Goal: Task Accomplishment & Management: Use online tool/utility

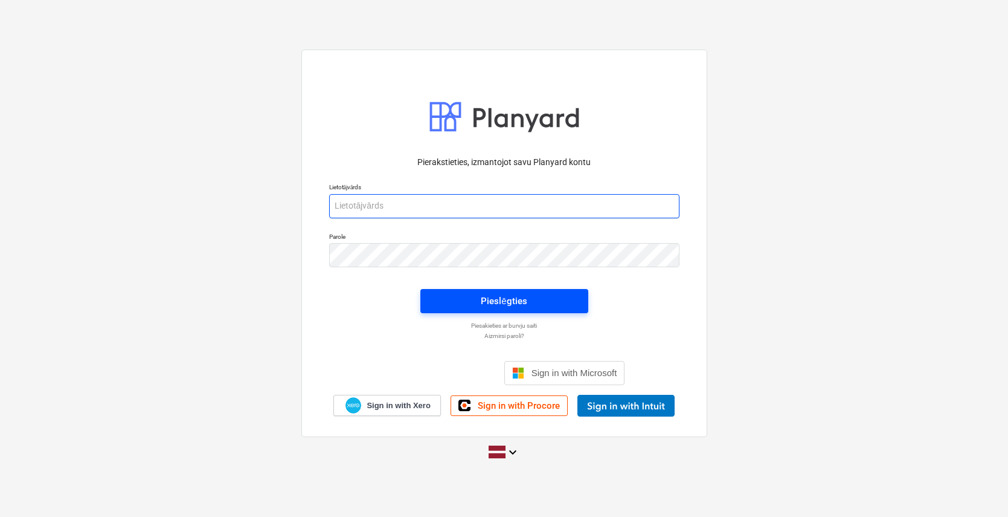
type input "[PERSON_NAME][EMAIL_ADDRESS][DOMAIN_NAME]"
click at [484, 308] on div "Pieslēgties" at bounding box center [504, 301] width 46 height 16
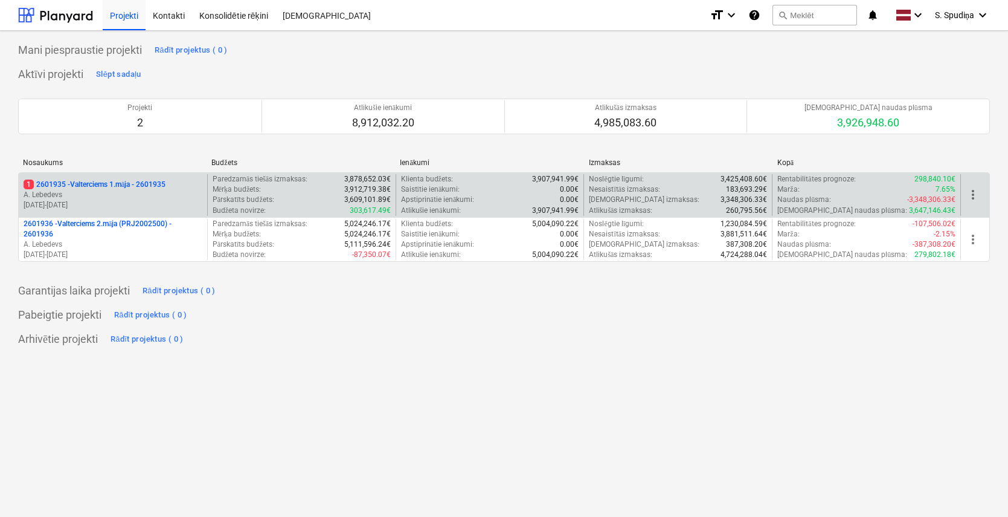
click at [167, 202] on p "[DATE] - [DATE]" at bounding box center [113, 205] width 179 height 10
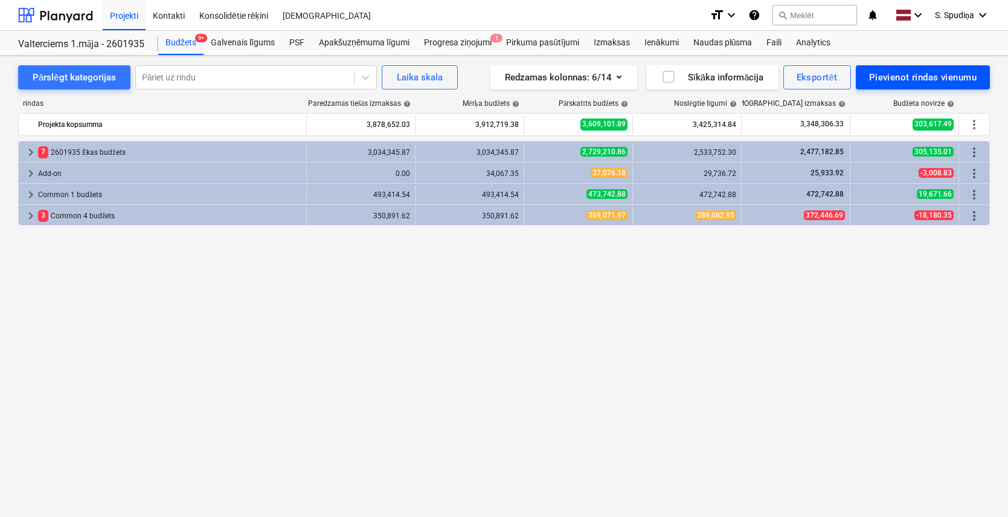
click at [866, 77] on div "Pievienot rindas vienumu" at bounding box center [923, 77] width 108 height 16
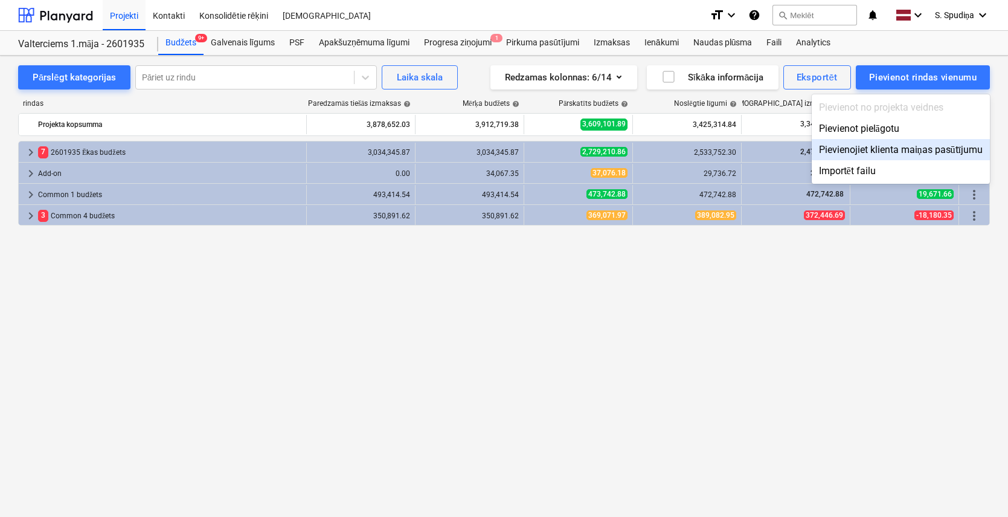
drag, startPoint x: 667, startPoint y: 385, endPoint x: 593, endPoint y: 139, distance: 256.9
click at [666, 382] on div at bounding box center [504, 258] width 1008 height 517
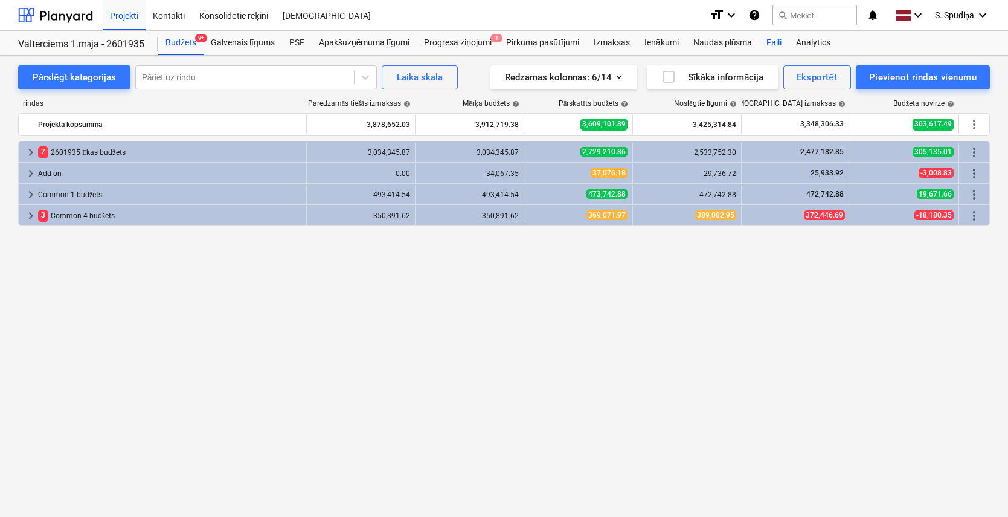
click at [775, 42] on div "Faili" at bounding box center [775, 43] width 30 height 24
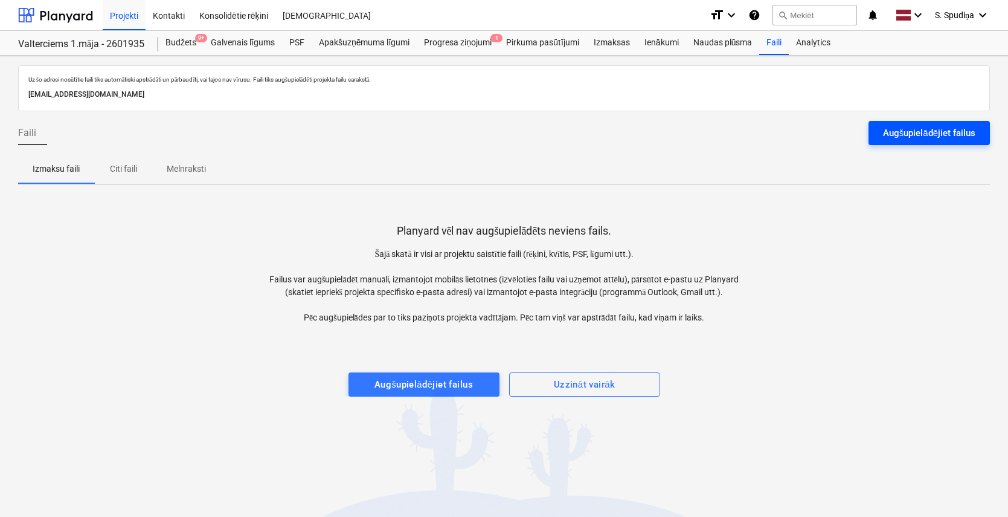
click at [866, 126] on div "Augšupielādējiet failus" at bounding box center [929, 133] width 92 height 16
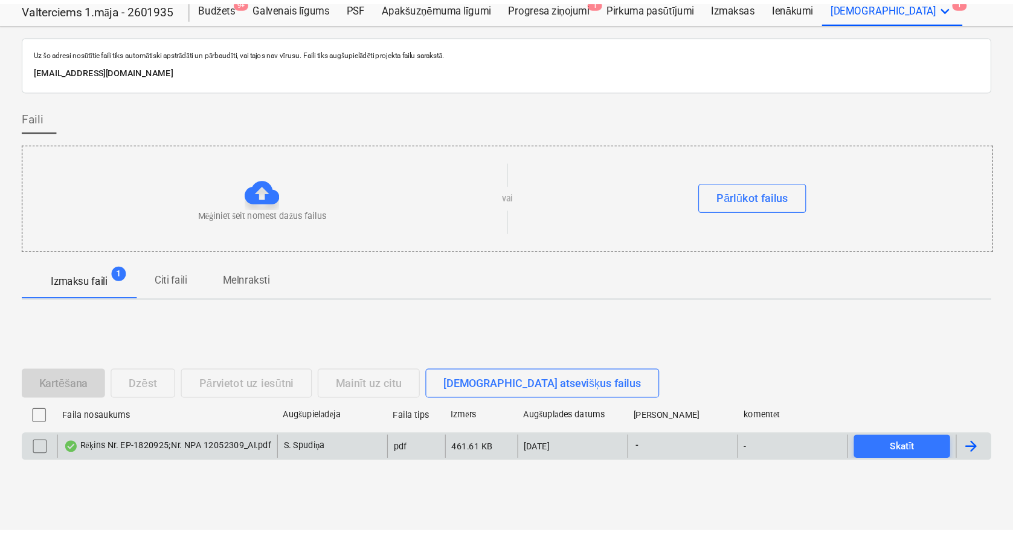
scroll to position [56, 0]
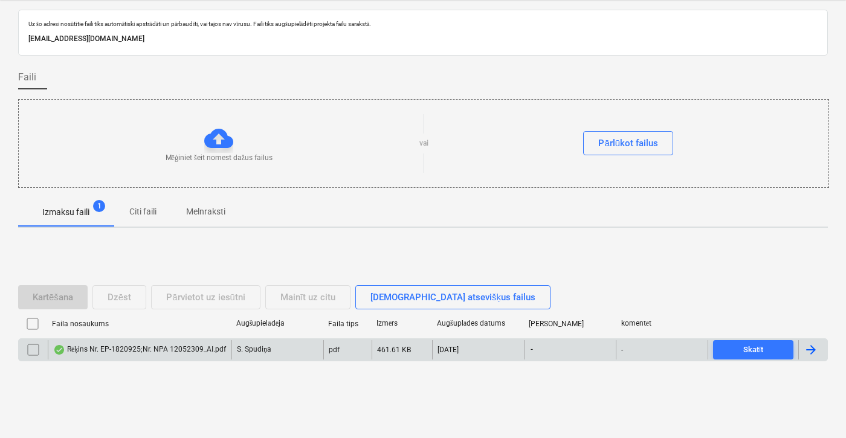
click at [166, 356] on div "Rēķins Nr. EP-1820925;Nr. NPA 12052309_AI.pdf" at bounding box center [140, 349] width 184 height 19
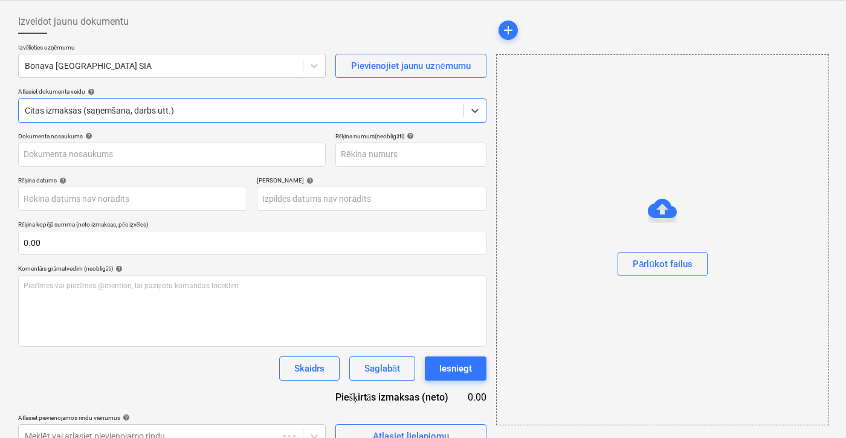
type input "0"
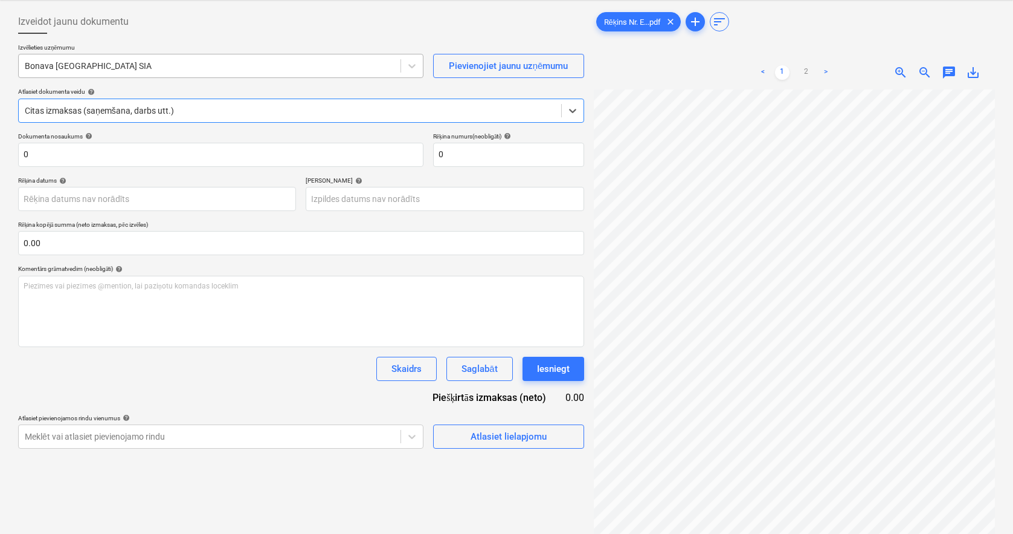
click at [132, 66] on div at bounding box center [210, 66] width 370 height 12
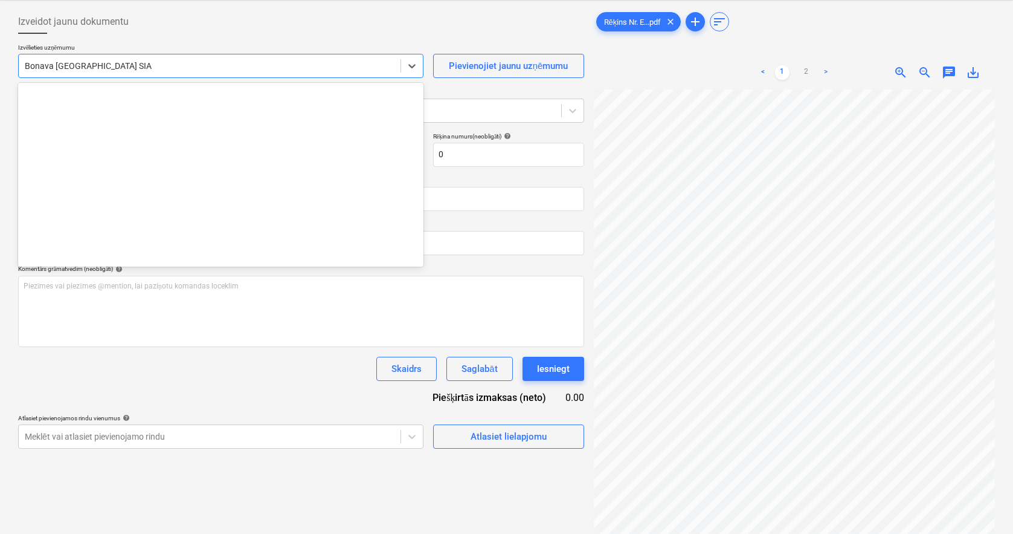
scroll to position [2305, 0]
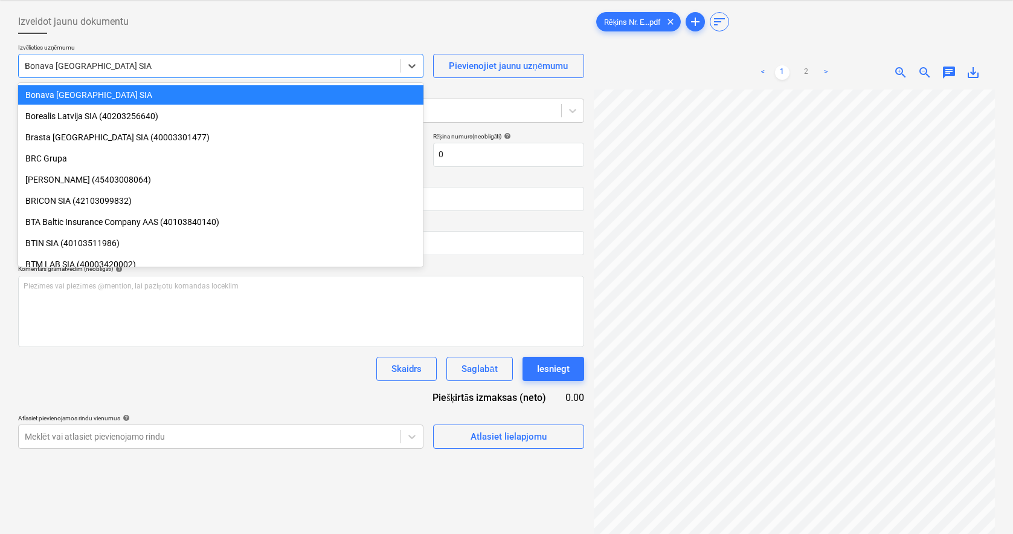
type input "vs"
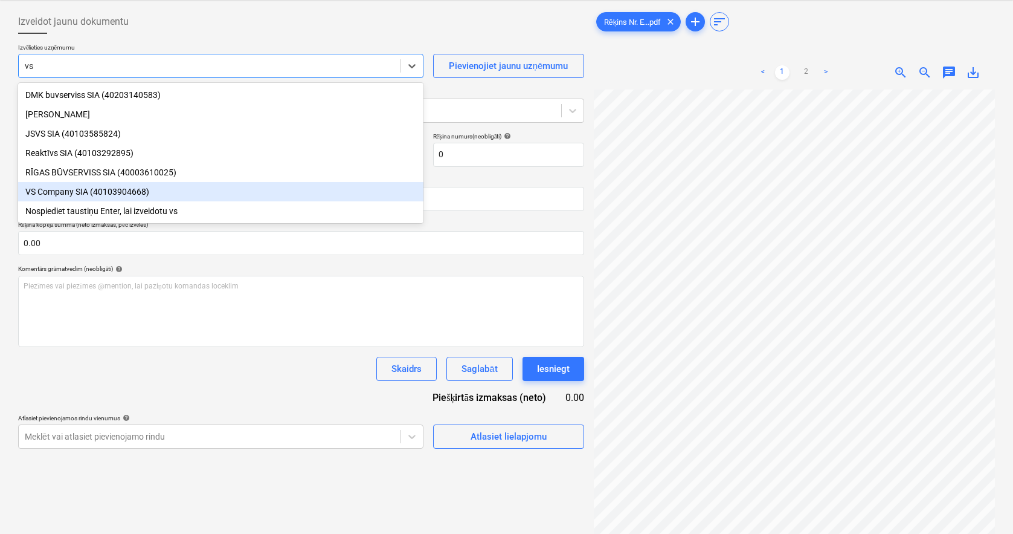
click at [77, 197] on div "VS Company SIA (40103904668)" at bounding box center [220, 191] width 405 height 19
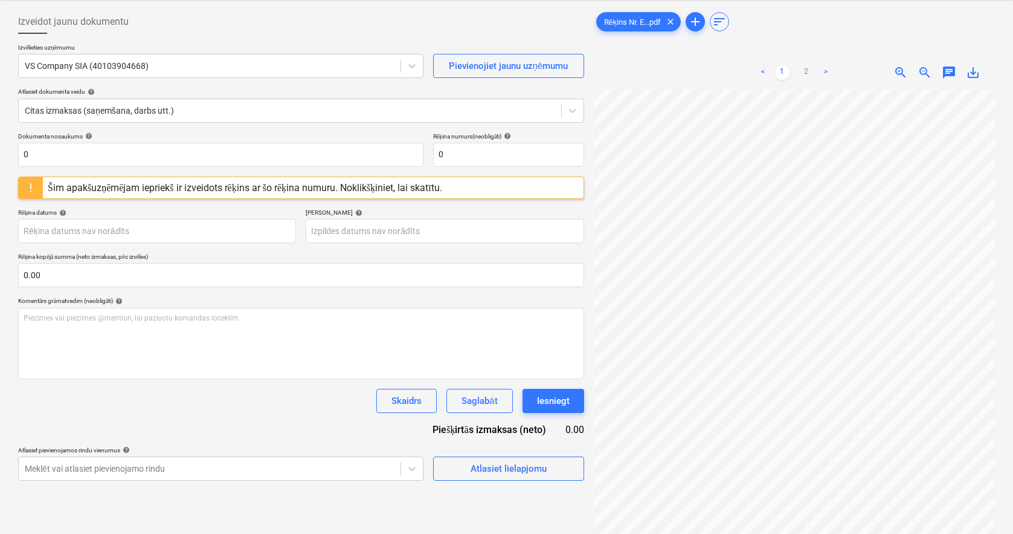
scroll to position [0, 161]
drag, startPoint x: 43, startPoint y: 156, endPoint x: 2, endPoint y: 160, distance: 40.7
click at [2, 160] on div "Izveidot jaunu dokumentu Izvēlieties uzņēmumu VS Company SIA (40103904668) Piev…" at bounding box center [506, 299] width 1013 height 599
drag, startPoint x: 18, startPoint y: 152, endPoint x: -47, endPoint y: 152, distance: 64.7
click at [0, 152] on html "Projekti Kontakti Konsolidētie rēķini Iesūtne format_size keyboard_arrow_down h…" at bounding box center [506, 211] width 1013 height 534
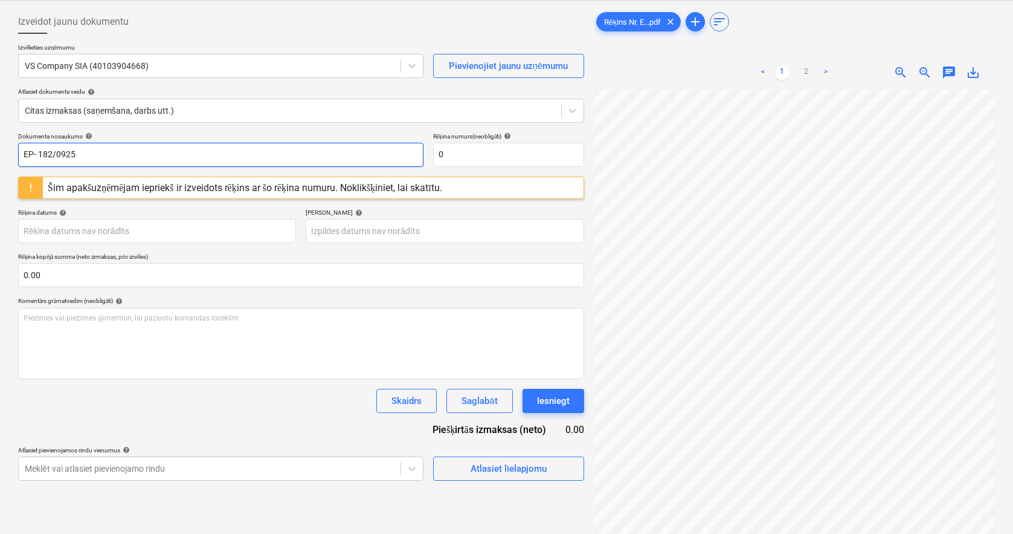
type input "EP- 182/0925"
click at [398, 156] on div "Dokumenta nosaukums help EP- 182/0925 Rēķina numurs (neobligāti) help 0" at bounding box center [301, 149] width 566 height 34
paste input "EP- 182/0925"
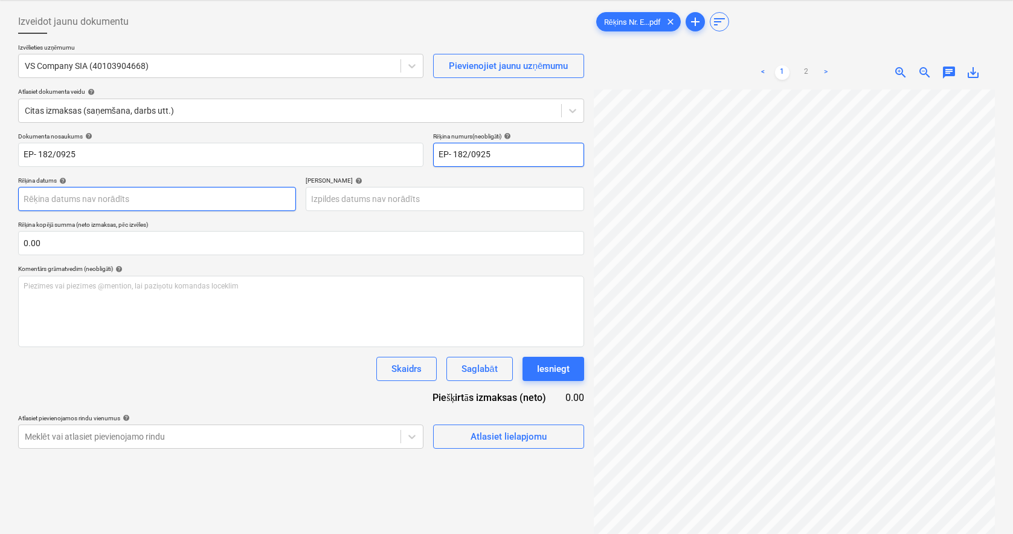
type input "EP- 182/0925"
click at [85, 201] on body "Projekti Kontakti Konsolidētie rēķini Iesūtne format_size keyboard_arrow_down h…" at bounding box center [506, 211] width 1013 height 534
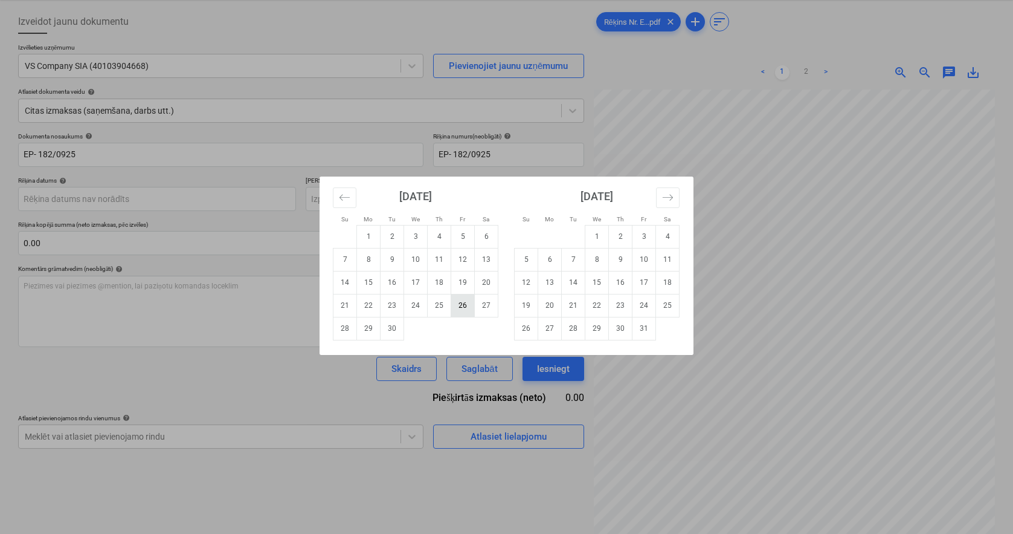
click at [457, 306] on td "26" at bounding box center [463, 305] width 24 height 23
type input "[DATE]"
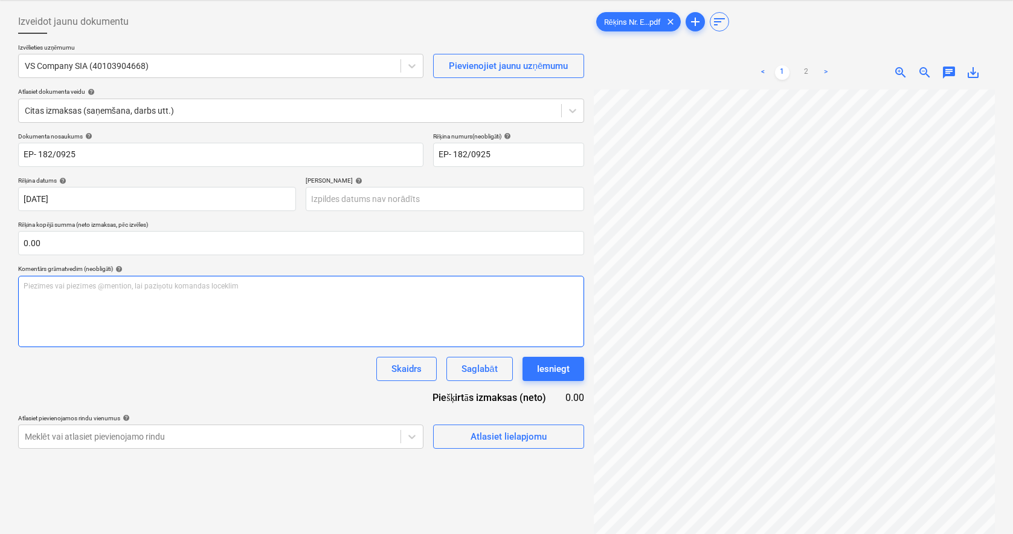
scroll to position [73, 9]
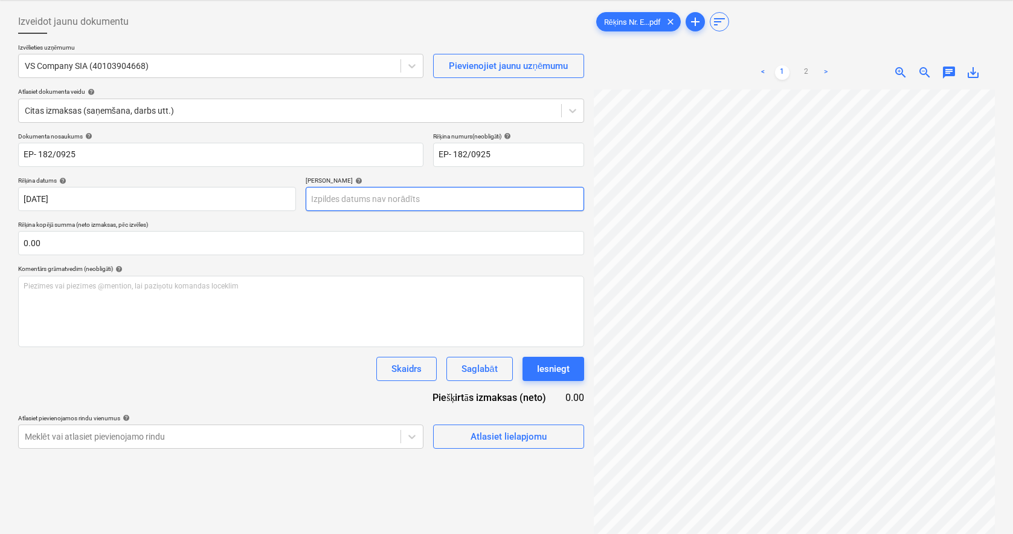
click at [363, 194] on body "Projekti Kontakti Konsolidētie rēķini Iesūtne format_size keyboard_arrow_down h…" at bounding box center [506, 211] width 1013 height 534
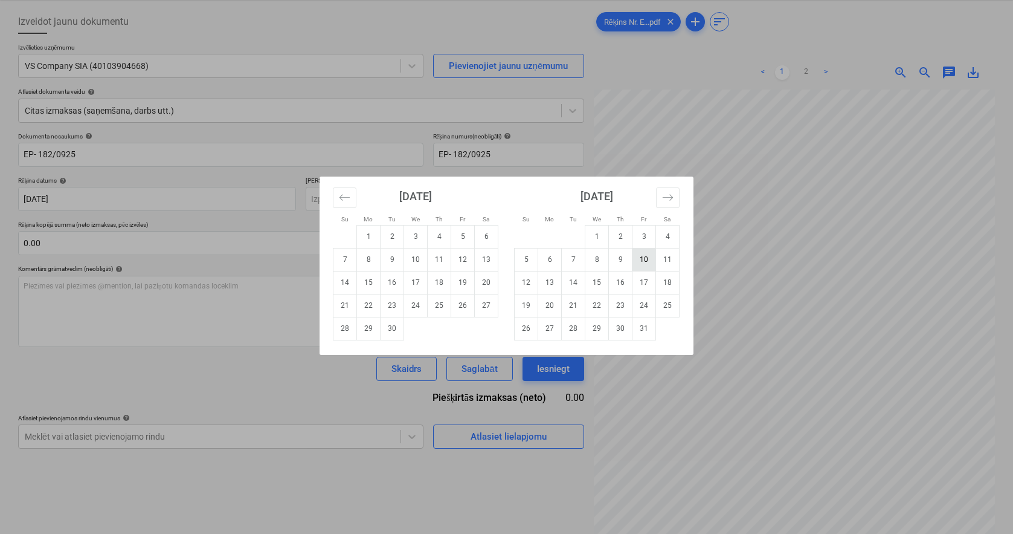
click at [641, 258] on td "10" at bounding box center [645, 259] width 24 height 23
type input "[DATE]"
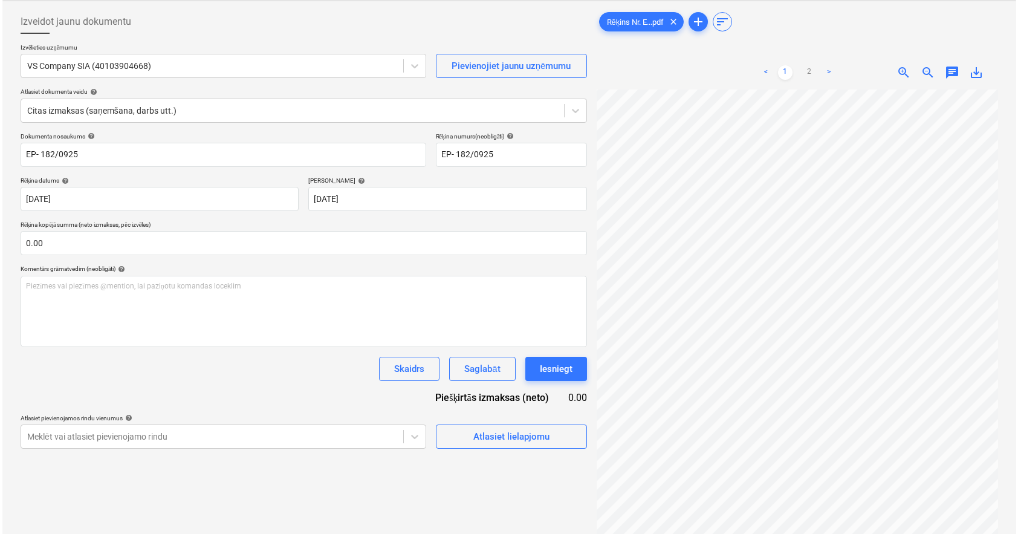
scroll to position [57, 0]
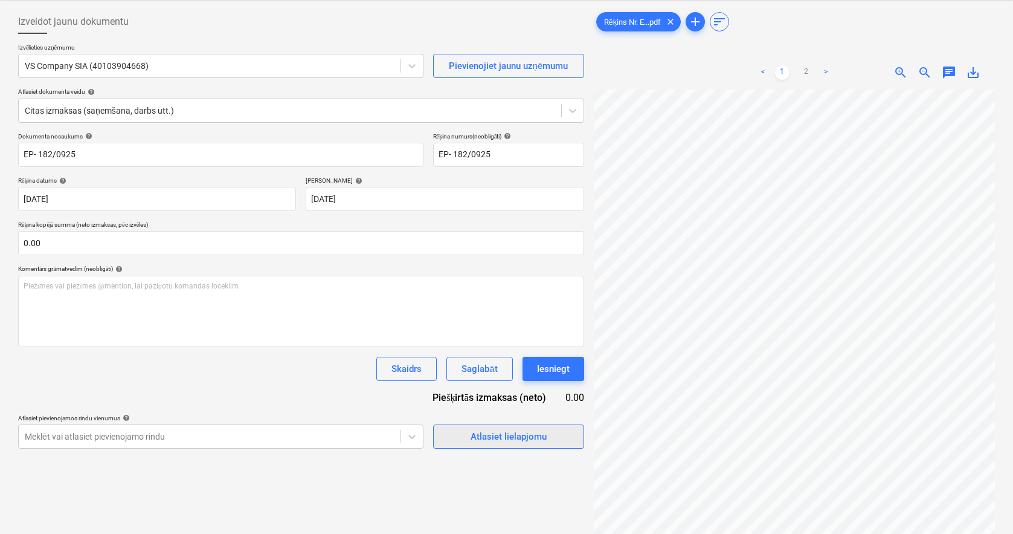
click at [511, 424] on div "Atlasiet lielapjomu" at bounding box center [509, 436] width 76 height 16
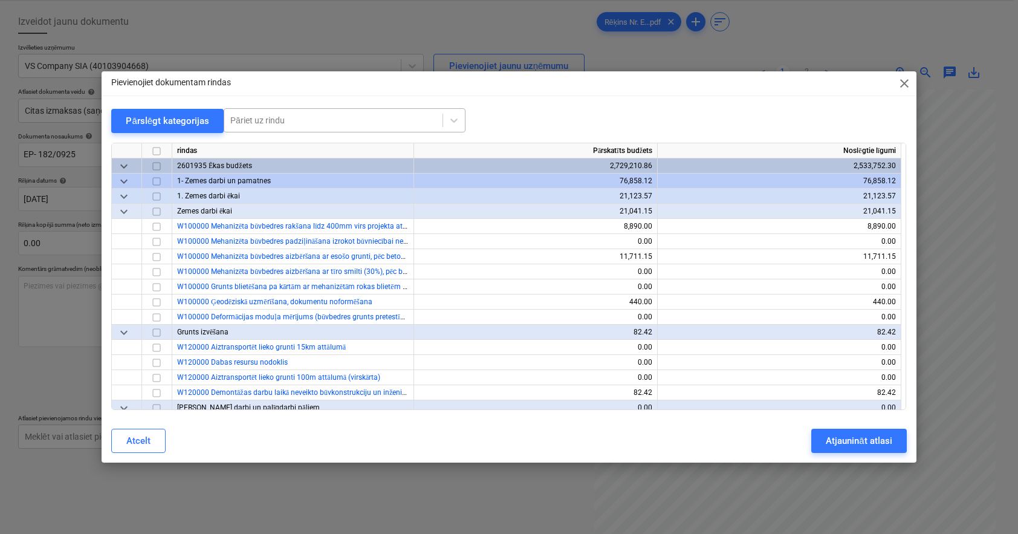
click at [341, 126] on div at bounding box center [333, 120] width 206 height 12
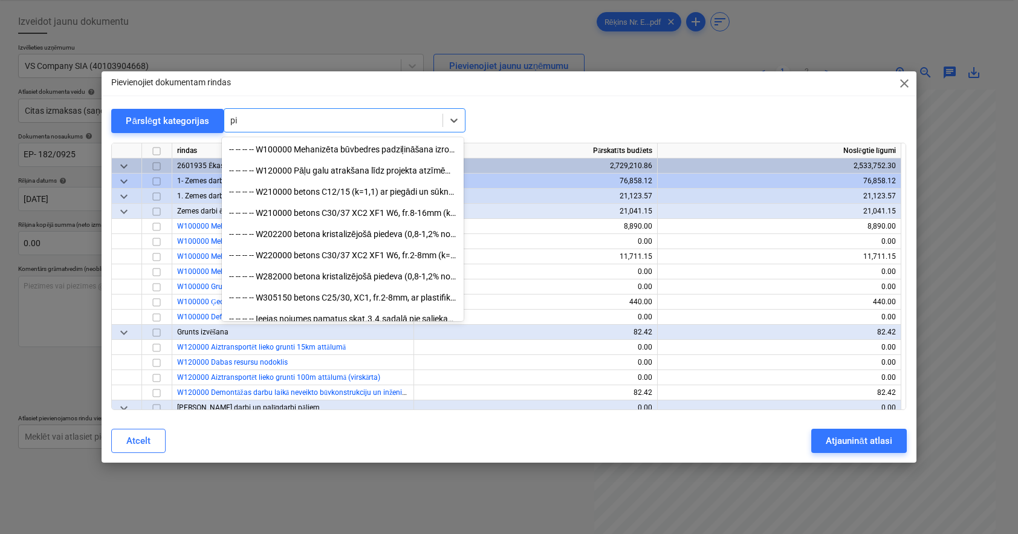
type input "p"
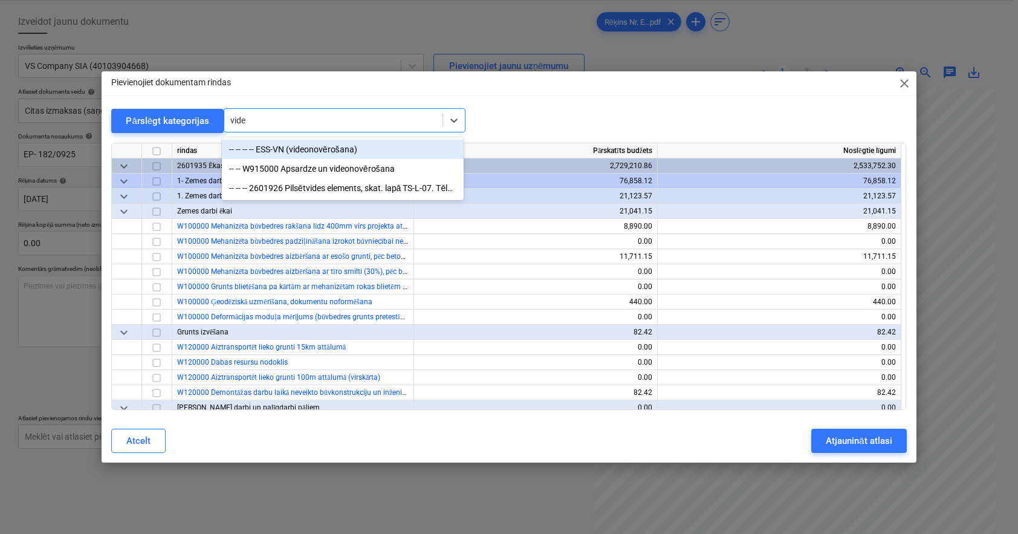
type input "video"
click at [328, 148] on div "-- -- -- -- ESS-VN (videonovērošana)" at bounding box center [343, 149] width 242 height 19
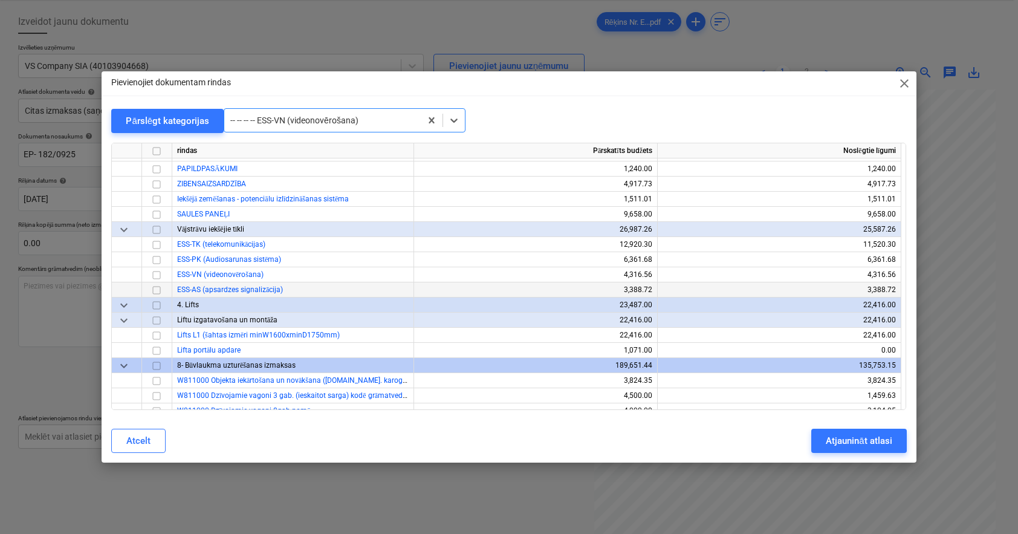
scroll to position [10211, 0]
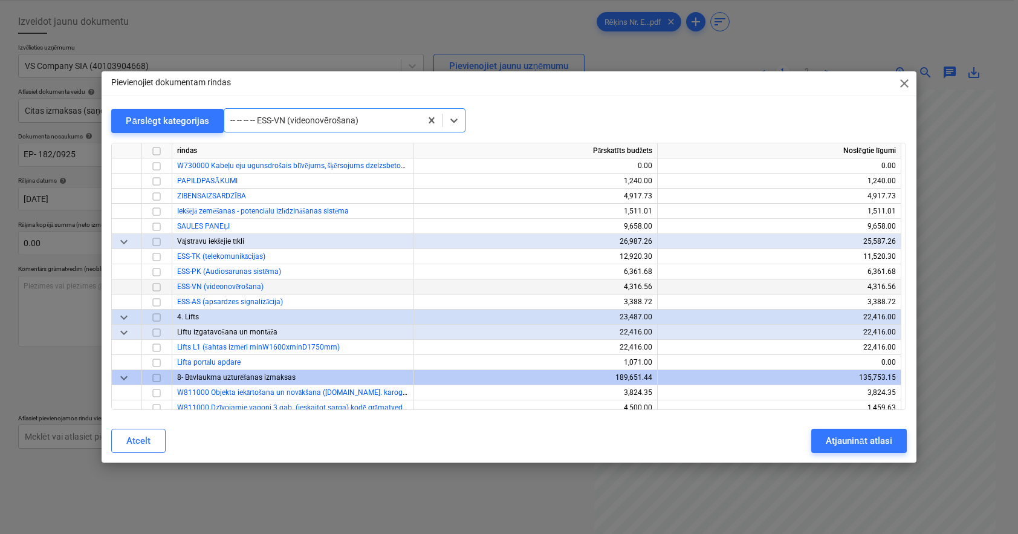
click at [155, 285] on input "checkbox" at bounding box center [156, 286] width 15 height 15
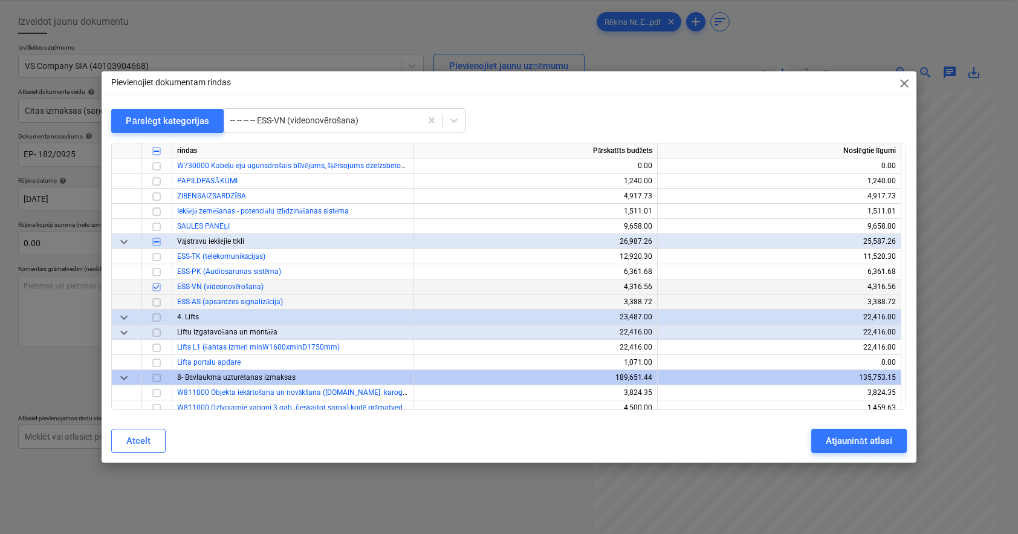
click at [158, 297] on input "checkbox" at bounding box center [156, 301] width 15 height 15
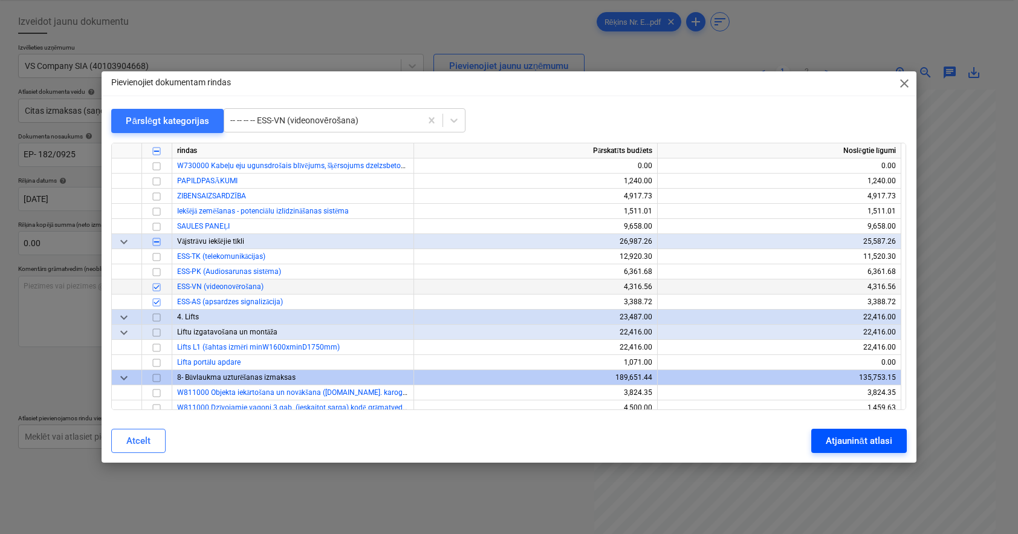
click at [860, 424] on div "Atjaunināt atlasi" at bounding box center [858, 441] width 66 height 16
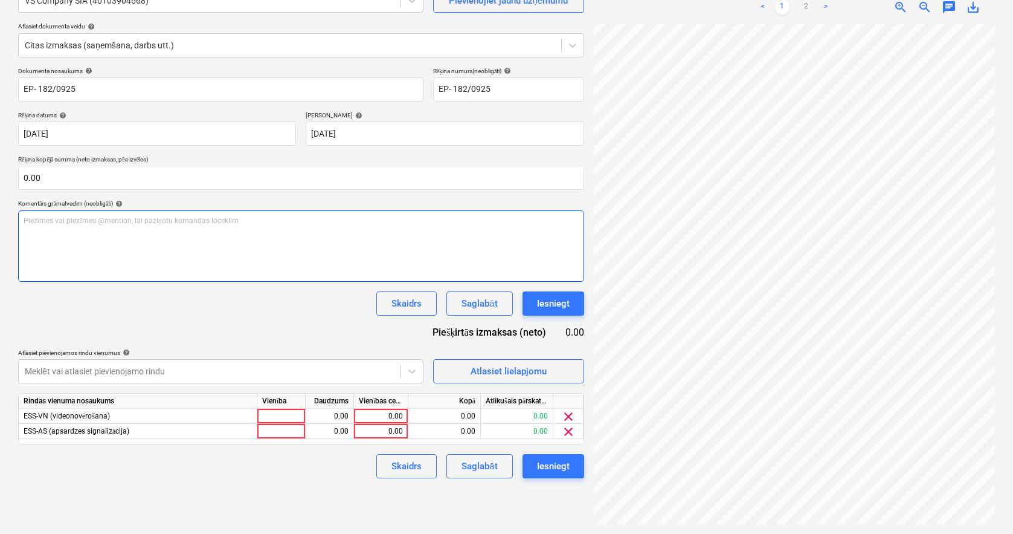
scroll to position [50, 181]
click at [570, 424] on span "clear" at bounding box center [568, 431] width 15 height 15
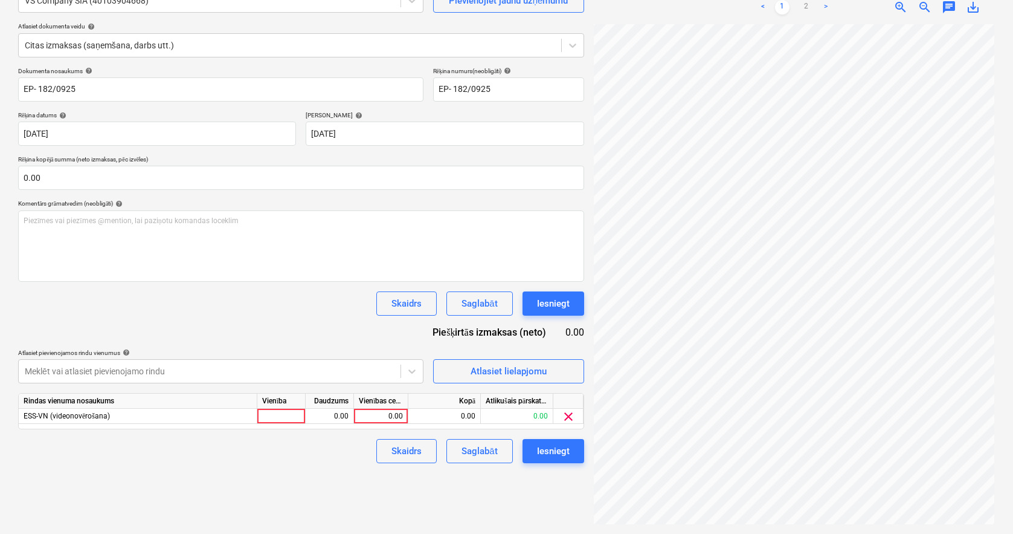
scroll to position [47, 235]
click at [395, 414] on div "0.00" at bounding box center [381, 415] width 44 height 15
type input "984.73"
click at [486, 424] on div "Saglabāt" at bounding box center [480, 451] width 36 height 16
